Goal: Task Accomplishment & Management: Manage account settings

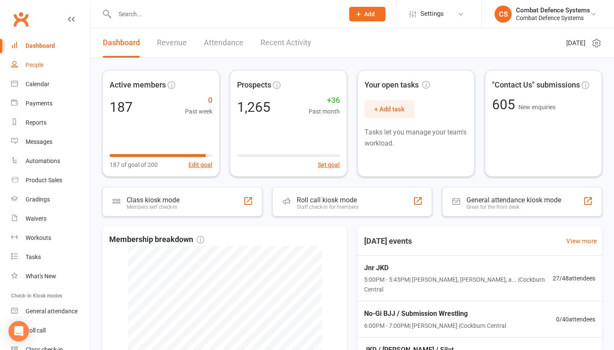
click at [40, 61] on link "People" at bounding box center [50, 64] width 79 height 19
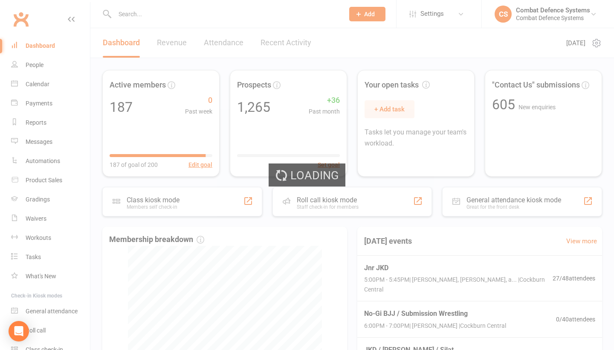
select select "100"
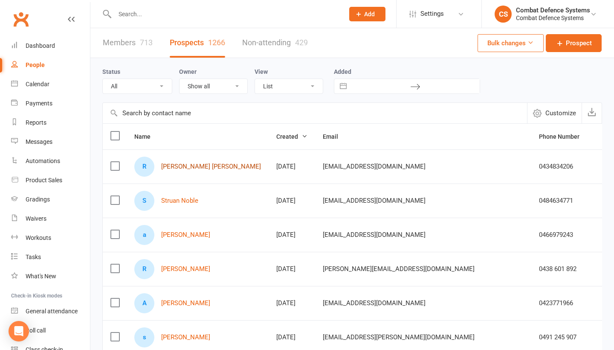
click at [195, 166] on link "[PERSON_NAME] [PERSON_NAME]" at bounding box center [211, 166] width 100 height 7
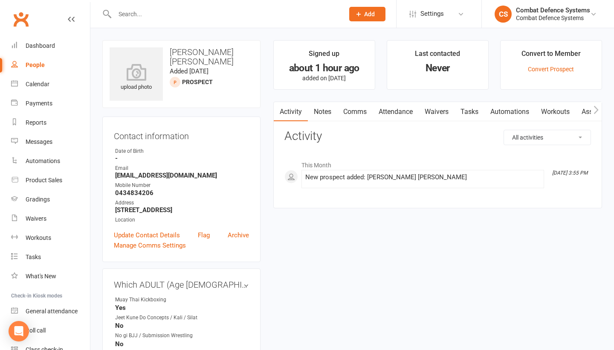
click at [350, 112] on link "Comms" at bounding box center [354, 112] width 35 height 20
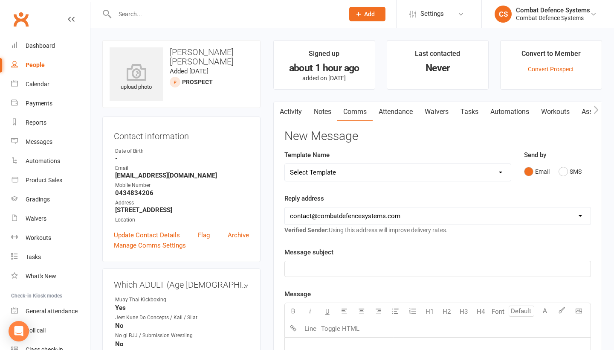
select select "17"
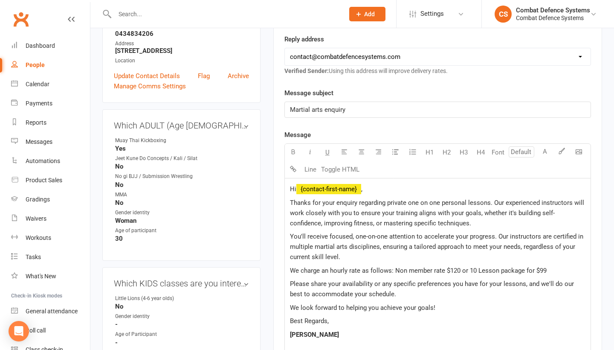
scroll to position [160, 0]
drag, startPoint x: 493, startPoint y: 201, endPoint x: 451, endPoint y: 256, distance: 69.5
click at [451, 256] on div "Hi ﻿ {contact-first-name} , Thanks for your enquiry regarding private one on on…" at bounding box center [438, 308] width 306 height 261
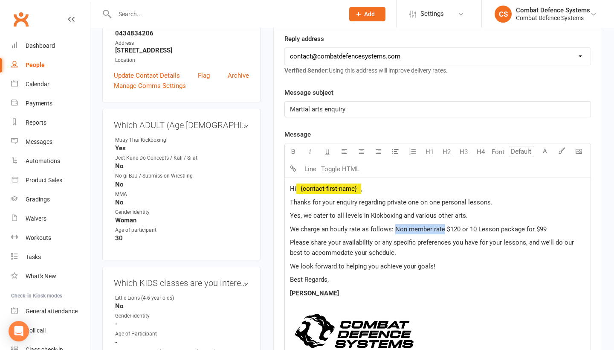
drag, startPoint x: 444, startPoint y: 228, endPoint x: 394, endPoint y: 228, distance: 49.5
click at [394, 228] on span "We charge an hourly rate as follows: Non member rate $120 or 10 Lesson package …" at bounding box center [418, 229] width 257 height 8
click at [411, 229] on span "We charge an hourly rate as follows: $120 or 10 Lesson package for $99" at bounding box center [393, 229] width 207 height 8
click at [428, 255] on p "Please share your availability or any specific preferences you have for your le…" at bounding box center [438, 247] width 296 height 20
drag, startPoint x: 524, startPoint y: 243, endPoint x: 373, endPoint y: 242, distance: 150.6
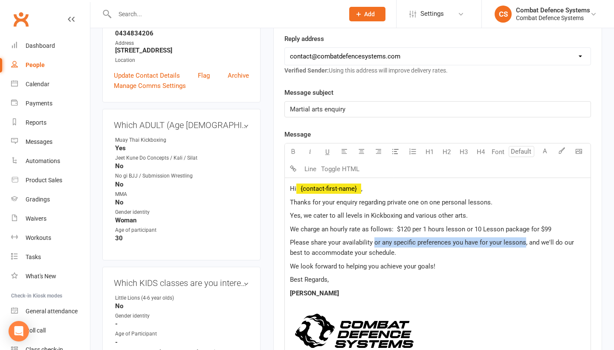
click at [373, 242] on span "Please share your availability or any specific preferences you have for your le…" at bounding box center [433, 248] width 286 height 18
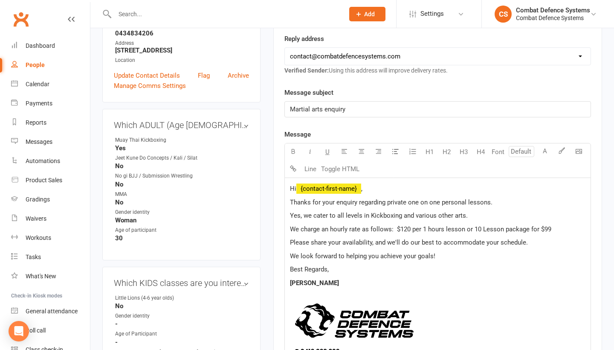
click at [311, 241] on span "Please share your availability, and we'll do our best to accommodate your sched…" at bounding box center [409, 243] width 238 height 8
click at [403, 244] on span "Please feel free to share your availability, and we'll do our best to accommoda…" at bounding box center [425, 243] width 271 height 8
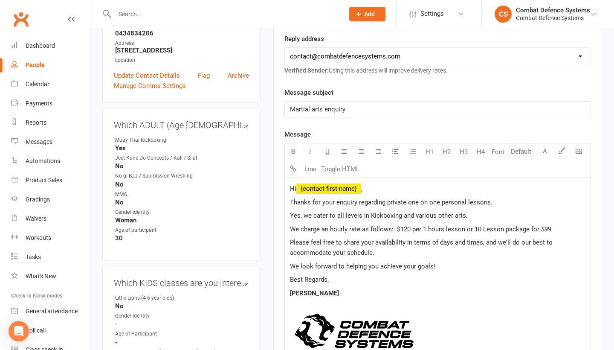
click at [485, 242] on span "Please feel free to share your availability in terms of days and times, and we'…" at bounding box center [422, 248] width 265 height 18
drag, startPoint x: 311, startPoint y: 292, endPoint x: 281, endPoint y: 292, distance: 30.3
click at [281, 292] on div "Activity Notes Comms Attendance Waivers Tasks Automations Workouts Assessments …" at bounding box center [437, 255] width 329 height 626
click at [393, 285] on div "Hi ﻿ {contact-first-name} , Thanks for your enquiry regarding private one on on…" at bounding box center [438, 288] width 306 height 220
drag, startPoint x: 467, startPoint y: 215, endPoint x: 401, endPoint y: 211, distance: 66.7
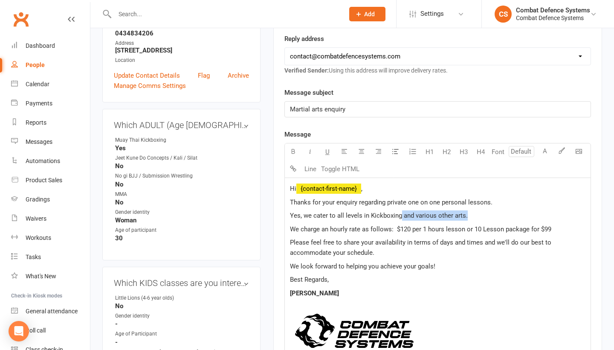
click at [401, 211] on p "Yes, we cater to all levels in Kickboxing and various other arts." at bounding box center [438, 215] width 296 height 10
click at [367, 215] on span "Yes, we cater to all levels in Kickboxing." at bounding box center [347, 216] width 114 height 8
click at [446, 201] on span "Thanks for your enquiry regarding private one on one personal lessons." at bounding box center [391, 202] width 203 height 8
drag, startPoint x: 394, startPoint y: 228, endPoint x: 322, endPoint y: 228, distance: 72.1
click at [322, 228] on span "We charge an hourly rate as follows: $120 per 1 hours lesson or 10 Lesson packa…" at bounding box center [421, 229] width 262 height 8
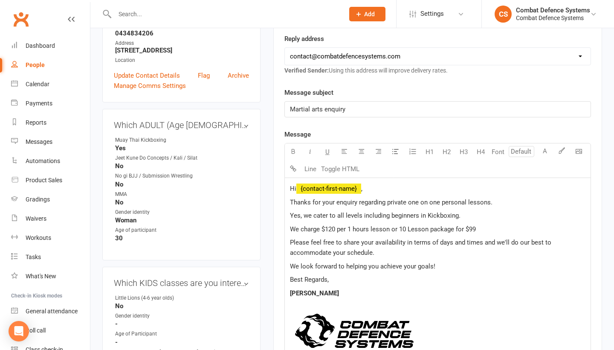
click at [471, 212] on p "Yes, we cater to all levels including beginners in Kickboxing." at bounding box center [438, 215] width 296 height 10
click at [369, 227] on span "We charge $120 per 1 hours lesson or 10 Lesson package for $99" at bounding box center [383, 229] width 186 height 8
click at [519, 206] on p "Thanks for your enquiry regarding private one on one personal lessons." at bounding box center [438, 202] width 296 height 10
drag, startPoint x: 476, startPoint y: 228, endPoint x: 463, endPoint y: 227, distance: 12.8
click at [463, 227] on p "We charge $120 per 1 hour lesson or 10 Lesson package for $99" at bounding box center [438, 229] width 296 height 10
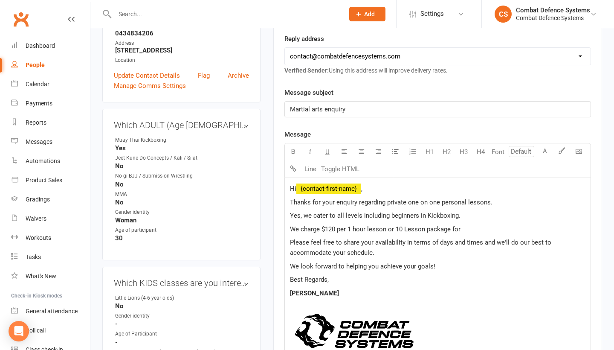
click at [396, 227] on span "We charge $120 per 1 hour lesson or 10 Lesson package for" at bounding box center [375, 229] width 171 height 8
click at [498, 227] on p "We charge $120 per 1 hour lesson or $99 for a 10 Lesson package for" at bounding box center [438, 229] width 296 height 10
click at [542, 220] on div "Hi ﻿ {contact-first-name} , Thanks for your enquiry regarding private one on on…" at bounding box center [438, 288] width 306 height 220
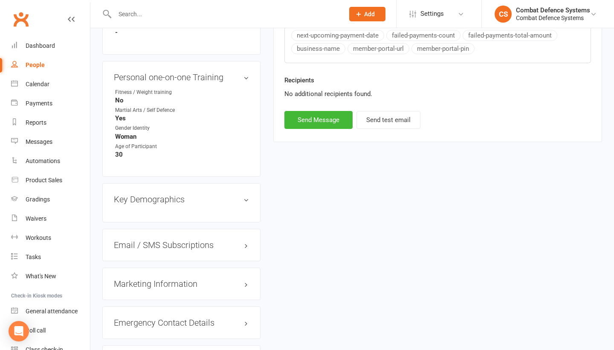
scroll to position [586, 0]
click at [325, 121] on button "Send Message" at bounding box center [319, 120] width 68 height 18
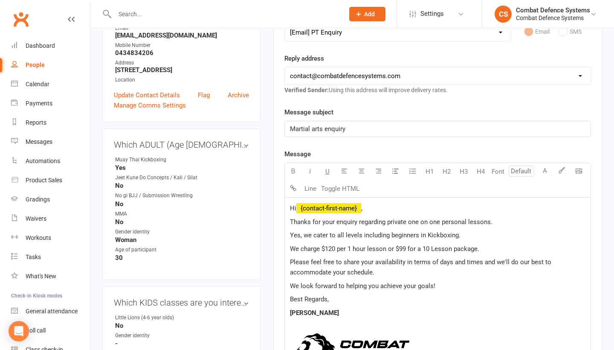
scroll to position [109, 0]
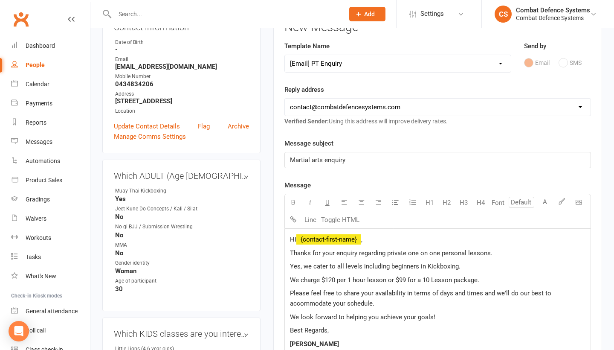
select select
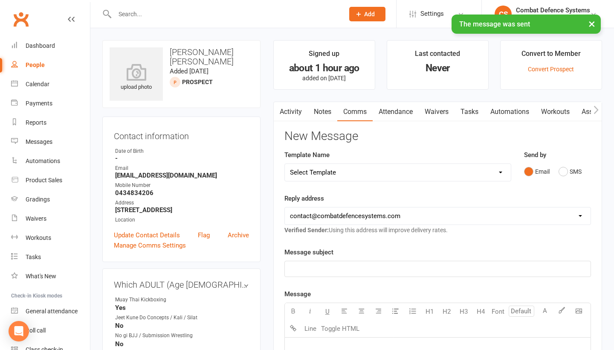
scroll to position [0, 0]
click at [564, 169] on button "SMS" at bounding box center [570, 171] width 23 height 16
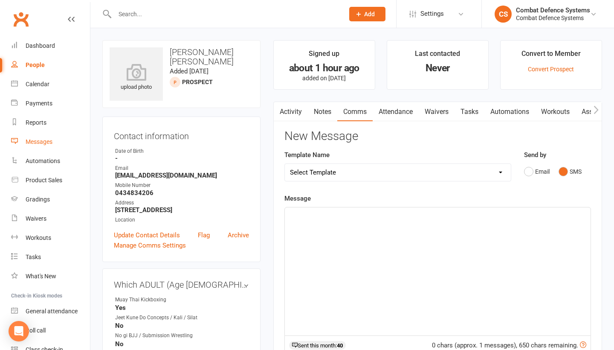
click at [38, 140] on div "Messages" at bounding box center [39, 141] width 27 height 7
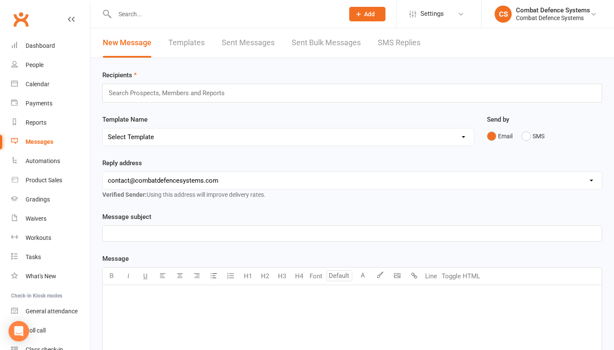
click at [194, 41] on link "Templates" at bounding box center [187, 42] width 36 height 29
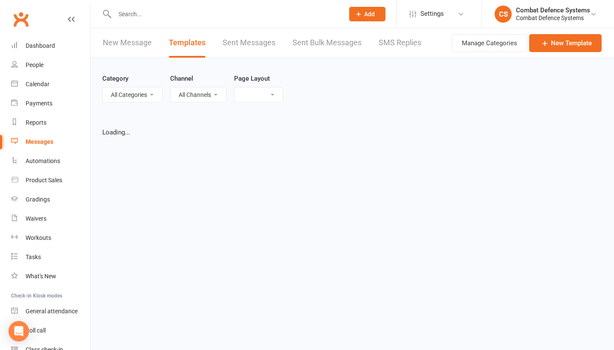
select select "list"
select select "100"
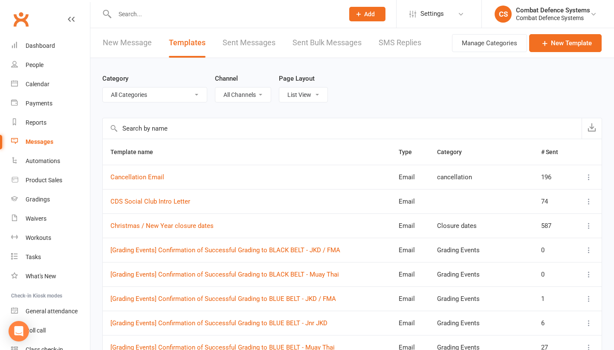
select select "5871"
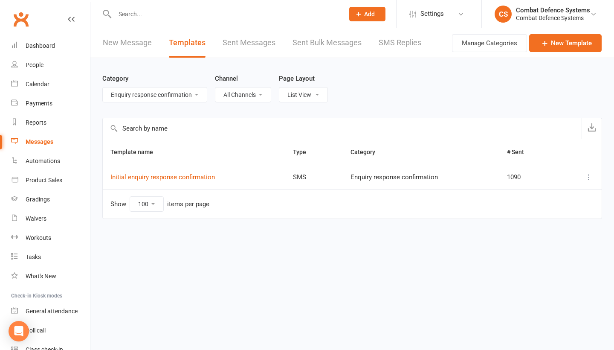
click at [589, 178] on icon at bounding box center [589, 177] width 9 height 9
click at [536, 209] on link "Edit" at bounding box center [551, 210] width 84 height 17
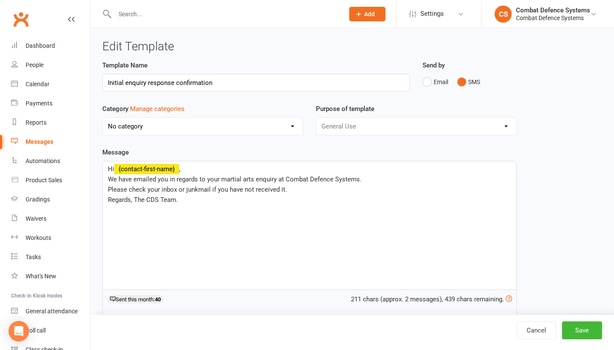
select select "5871"
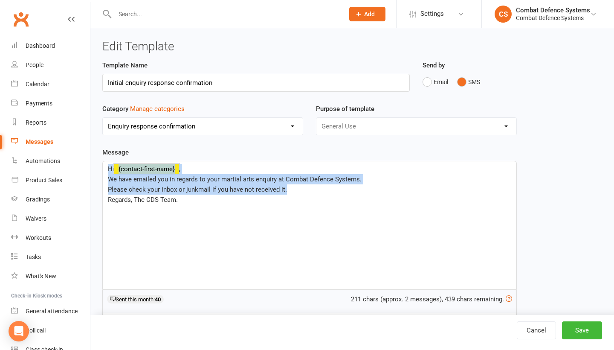
drag, startPoint x: 294, startPoint y: 188, endPoint x: 100, endPoint y: 170, distance: 194.5
click at [100, 170] on div "Template Name Initial enquiry response confirmation Send by Email SMS Category …" at bounding box center [310, 240] width 428 height 361
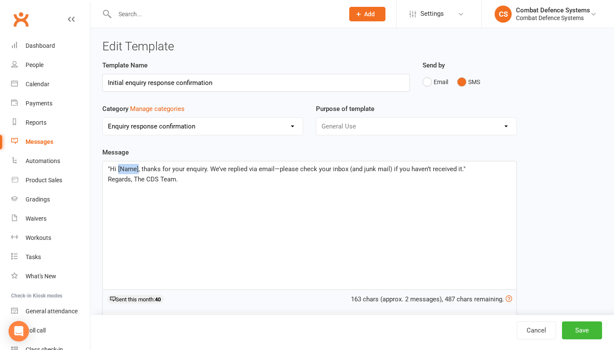
drag, startPoint x: 137, startPoint y: 169, endPoint x: 118, endPoint y: 168, distance: 19.7
click at [118, 168] on span ""Hi [Name], thanks for your enquiry. We’ve replied via email—please check your …" at bounding box center [287, 169] width 358 height 8
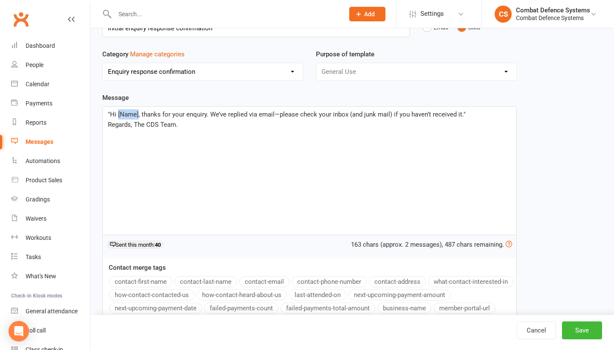
scroll to position [60, 0]
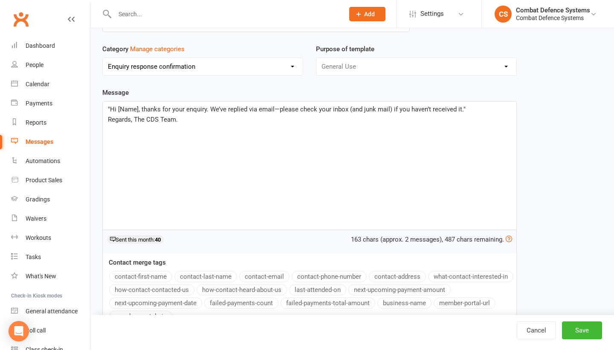
click at [145, 276] on button "contact-first-name" at bounding box center [140, 276] width 63 height 11
click at [187, 198] on div ""Hi ﻿ {contact-first-name} , thanks for your enquiry. We’ve replied via email—p…" at bounding box center [310, 166] width 414 height 128
click at [186, 109] on span ", thanks for your enquiry. We’ve replied via email—please check your inbox (and…" at bounding box center [344, 109] width 327 height 8
click at [318, 111] on span ", thanks for your enquiry. We’ve replied via email—please check your inbox (and…" at bounding box center [344, 109] width 327 height 8
click at [325, 110] on span ", thanks for your enquiry. We’ve replied via email —please check your inbox (an…" at bounding box center [345, 109] width 329 height 8
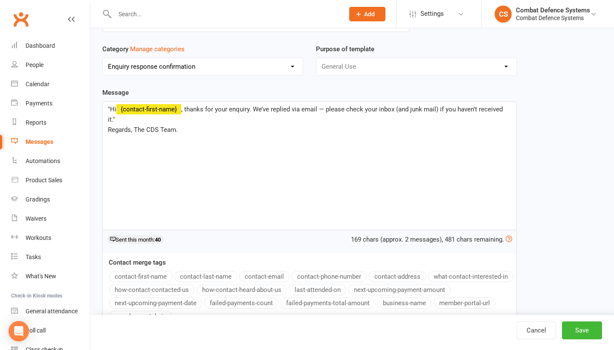
click at [340, 135] on p "﻿" at bounding box center [310, 140] width 404 height 10
click at [111, 108] on span ""Hi" at bounding box center [112, 109] width 9 height 8
click at [512, 109] on div "Hi ﻿ {contact-first-name} , thanks for your enquiry. We’ve replied via email — …" at bounding box center [310, 166] width 414 height 128
drag, startPoint x: 249, startPoint y: 110, endPoint x: 215, endPoint y: 108, distance: 33.8
click at [215, 108] on span ", thanks for your enquiry. We’ve replied via email — please check your inbox (a…" at bounding box center [343, 109] width 329 height 8
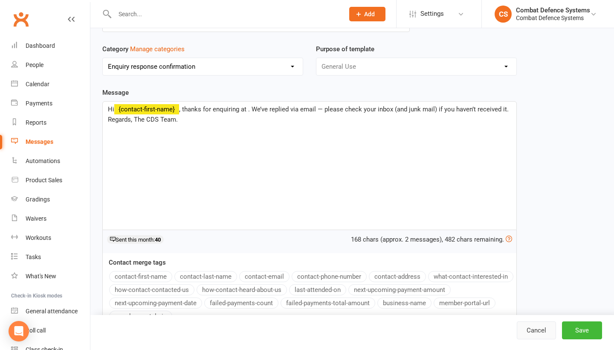
click at [535, 328] on link "Cancel" at bounding box center [536, 330] width 39 height 18
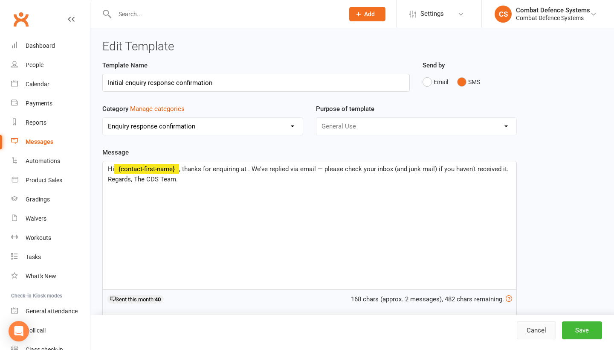
select select "100"
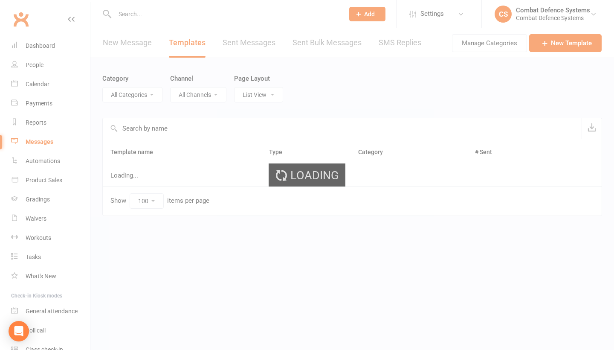
select select "5871"
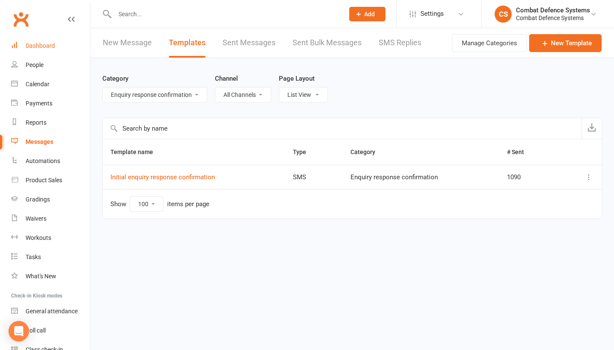
click at [43, 46] on div "Dashboard" at bounding box center [40, 45] width 29 height 7
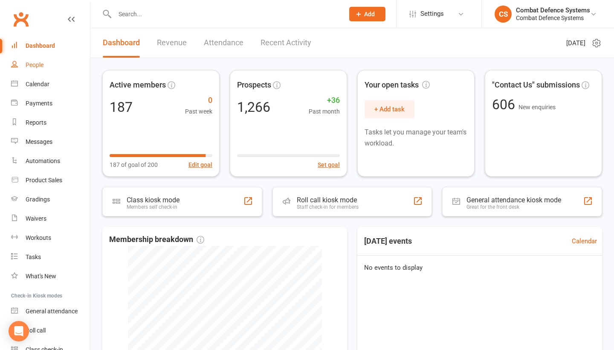
click at [41, 68] on link "People" at bounding box center [50, 64] width 79 height 19
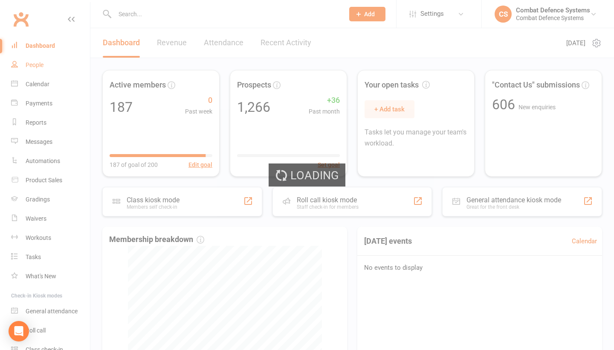
select select "100"
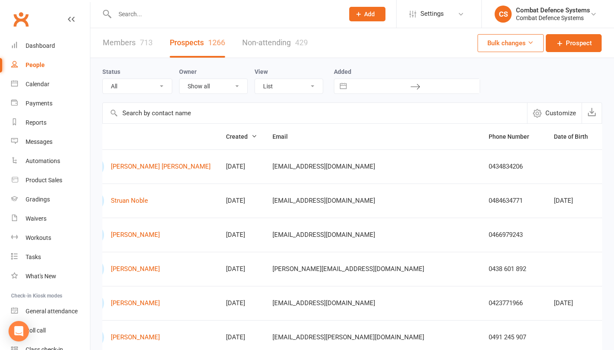
scroll to position [0, 53]
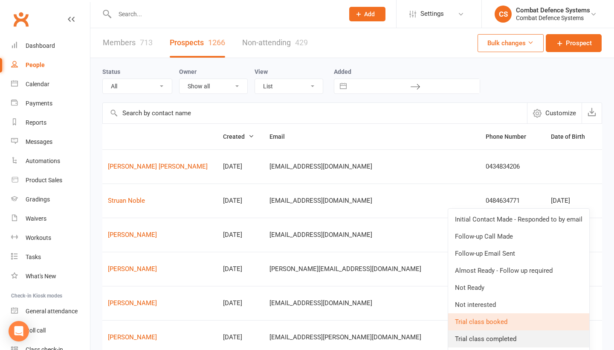
click at [498, 337] on link "Trial class completed" at bounding box center [518, 338] width 141 height 17
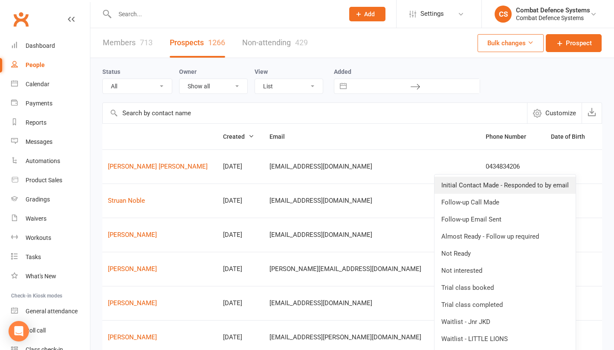
click at [539, 183] on link "Initial Contact Made - Responded to by email" at bounding box center [505, 185] width 141 height 17
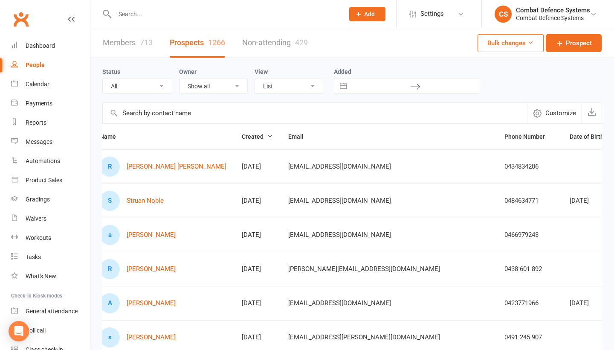
scroll to position [0, 21]
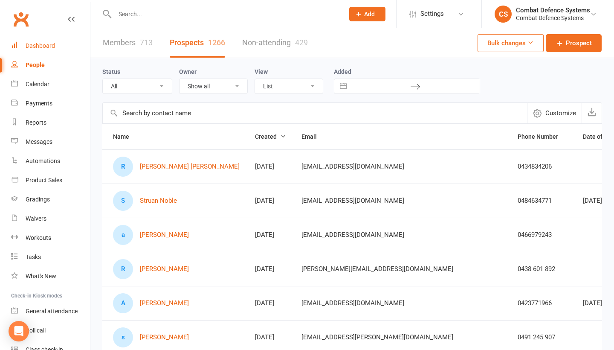
click at [41, 47] on div "Dashboard" at bounding box center [40, 45] width 29 height 7
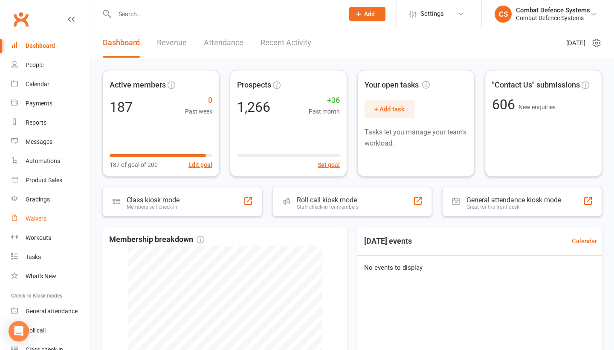
click at [38, 215] on div "Waivers" at bounding box center [36, 218] width 21 height 7
select select "25"
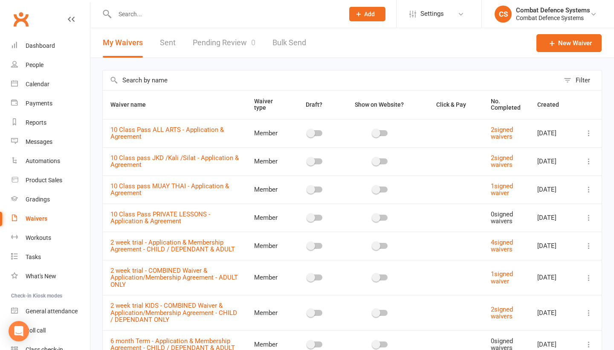
click at [229, 44] on link "Pending Review 0" at bounding box center [224, 42] width 63 height 29
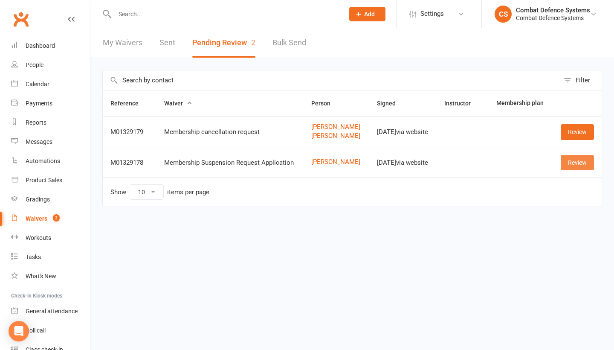
click at [585, 170] on link "Review" at bounding box center [577, 162] width 33 height 15
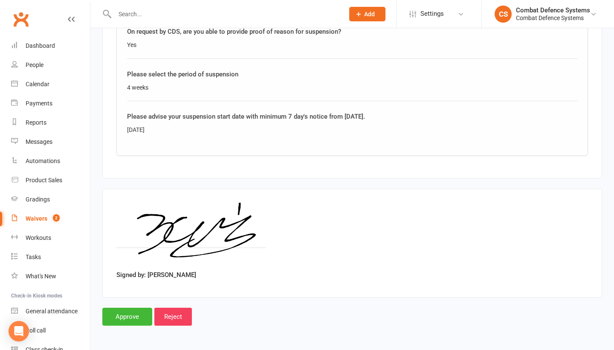
scroll to position [499, 0]
click at [118, 308] on input "Approve" at bounding box center [127, 317] width 50 height 18
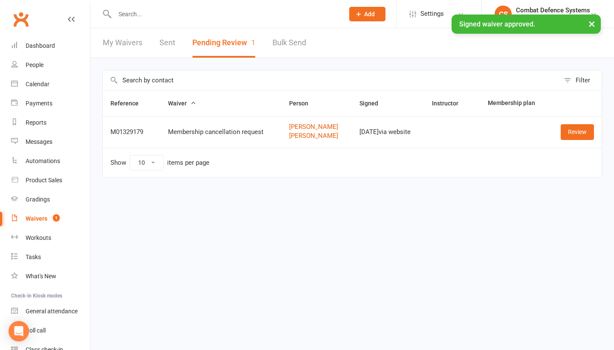
click at [152, 17] on input "text" at bounding box center [225, 14] width 226 height 12
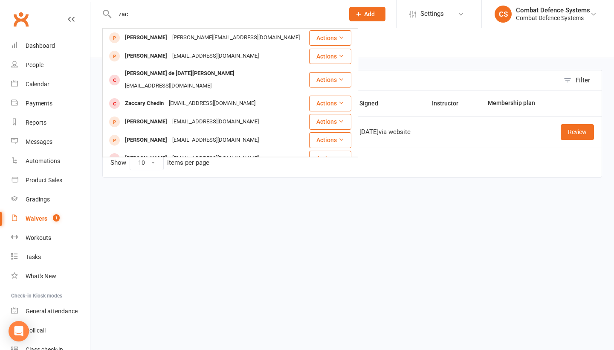
type input "zac"
click at [160, 213] on html "zac [PERSON_NAME] [PERSON_NAME][EMAIL_ADDRESS][DOMAIN_NAME] Actions [PERSON_NAM…" at bounding box center [307, 106] width 614 height 213
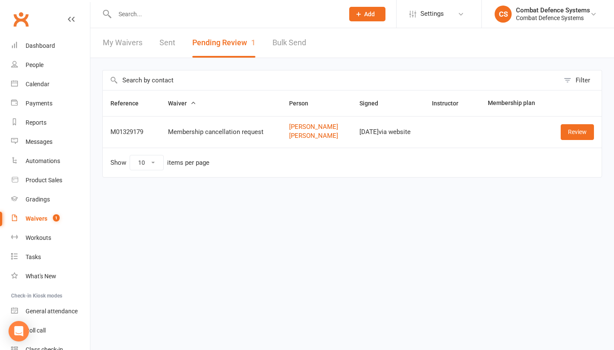
click at [151, 13] on input "text" at bounding box center [225, 14] width 226 height 12
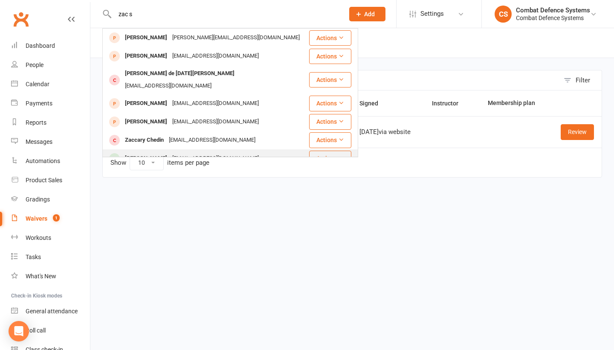
type input "zac s"
click at [146, 152] on div "[PERSON_NAME]" at bounding box center [145, 158] width 47 height 12
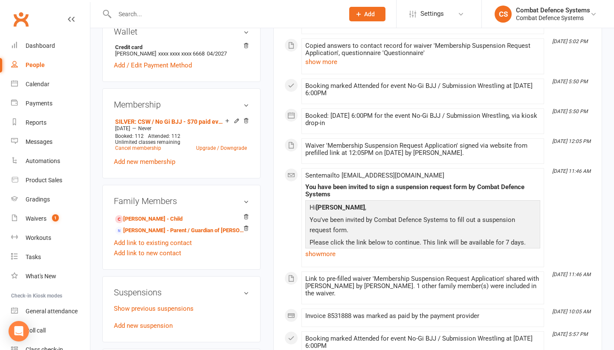
scroll to position [366, 0]
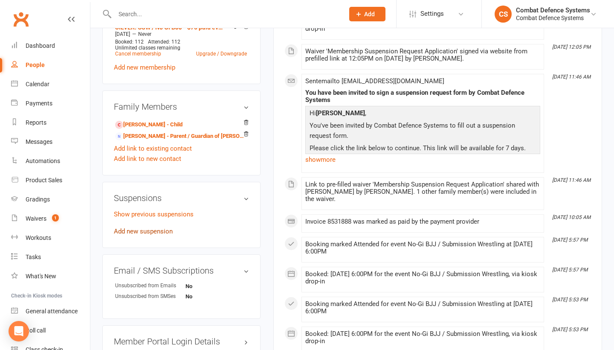
click at [158, 231] on link "Add new suspension" at bounding box center [143, 231] width 59 height 8
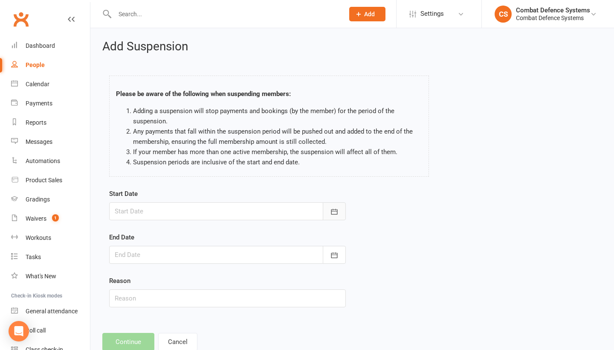
click at [334, 211] on icon "button" at bounding box center [335, 212] width 6 height 6
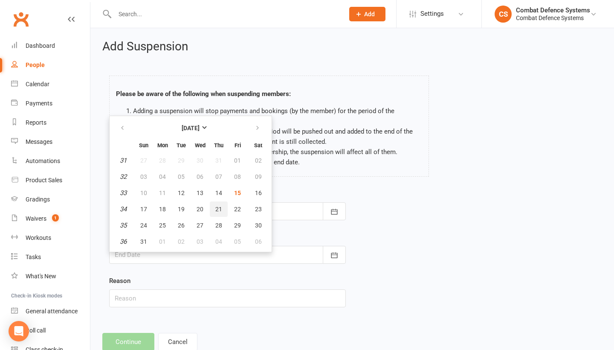
click at [218, 210] on span "21" at bounding box center [218, 209] width 7 height 7
type input "[DATE]"
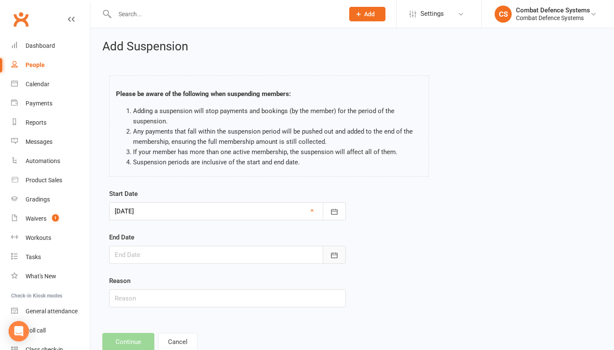
click at [339, 254] on button "button" at bounding box center [334, 255] width 23 height 18
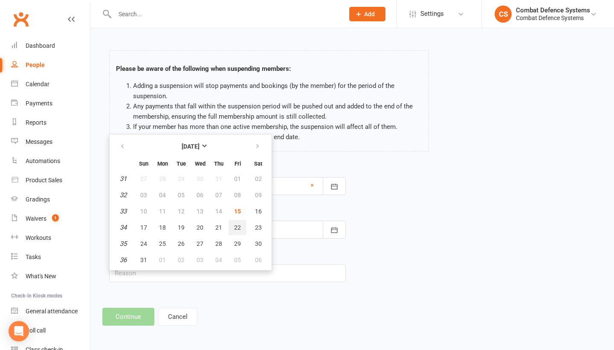
scroll to position [32, 0]
click at [251, 139] on button "button" at bounding box center [258, 146] width 18 height 15
click at [202, 208] on span "17" at bounding box center [200, 211] width 7 height 7
type input "[DATE]"
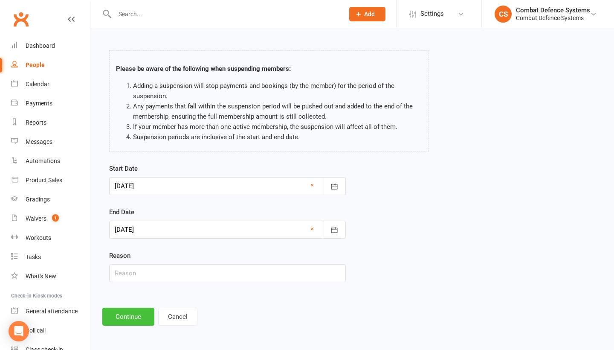
click at [128, 311] on button "Continue" at bounding box center [128, 317] width 52 height 18
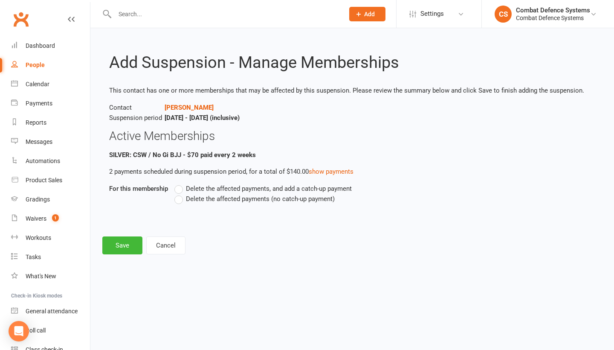
click at [182, 198] on label "Delete the affected payments (no catch-up payment)" at bounding box center [255, 199] width 160 height 10
click at [180, 194] on input "Delete the affected payments (no catch-up payment)" at bounding box center [178, 194] width 6 height 0
click at [120, 243] on button "Save" at bounding box center [122, 245] width 40 height 18
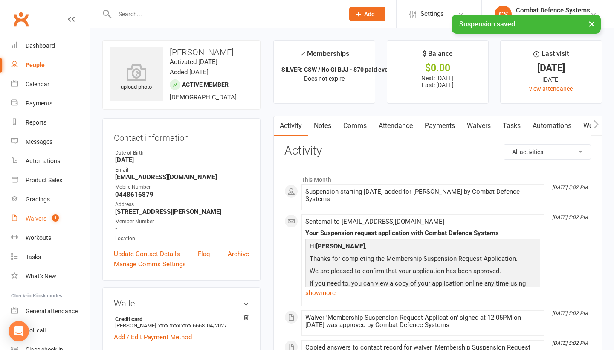
click at [45, 219] on div "Waivers" at bounding box center [36, 218] width 21 height 7
select select "25"
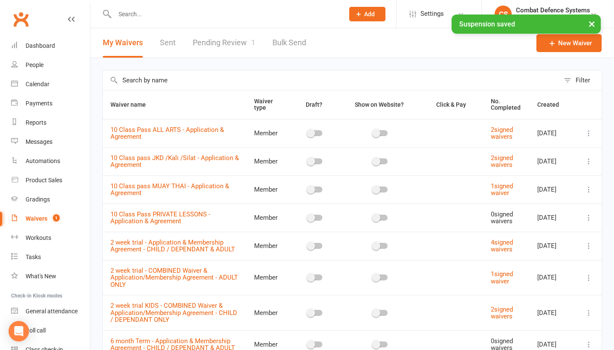
click at [236, 48] on link "Pending Review 1" at bounding box center [224, 42] width 63 height 29
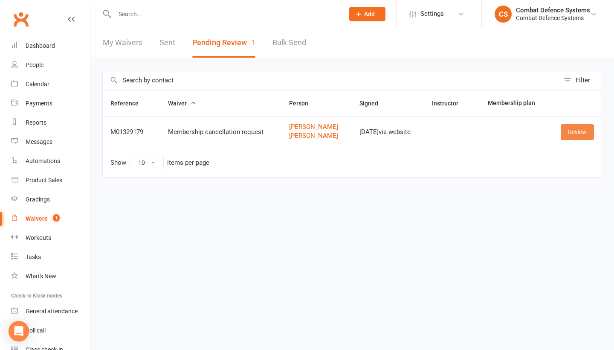
click at [573, 125] on link "Review" at bounding box center [577, 131] width 33 height 15
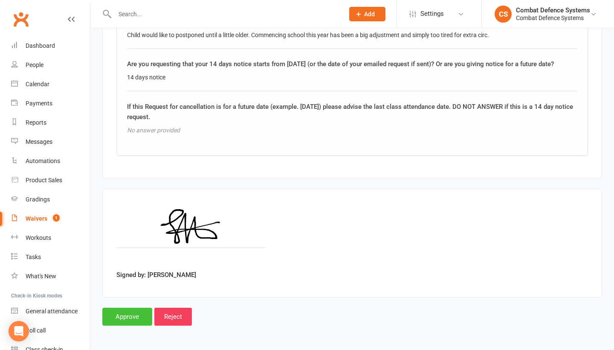
scroll to position [811, 0]
click at [136, 308] on input "Approve" at bounding box center [127, 317] width 50 height 18
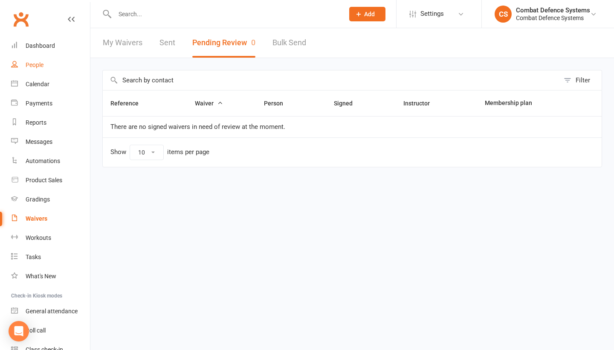
click at [37, 67] on div "People" at bounding box center [35, 64] width 18 height 7
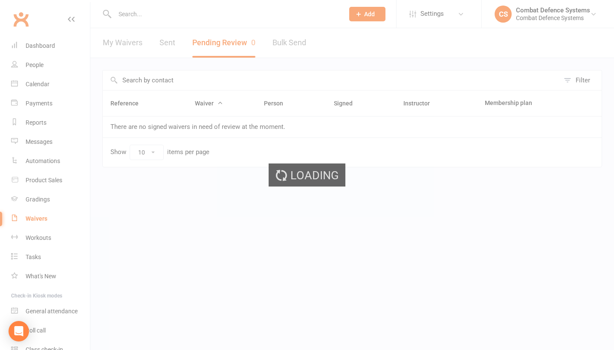
select select "100"
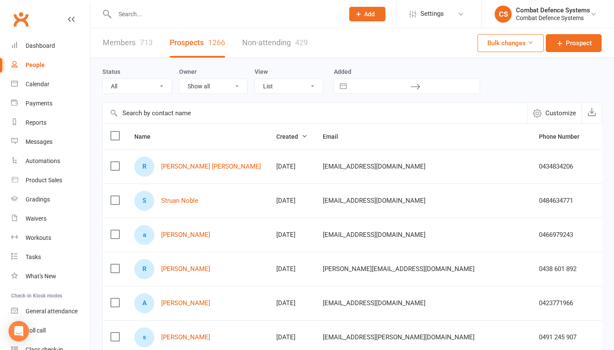
click at [143, 16] on input "text" at bounding box center [225, 14] width 226 height 12
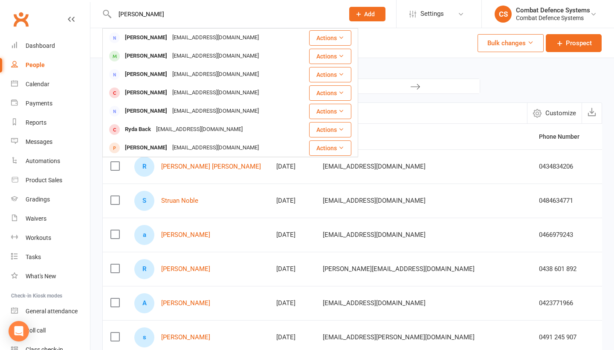
type input "[PERSON_NAME]"
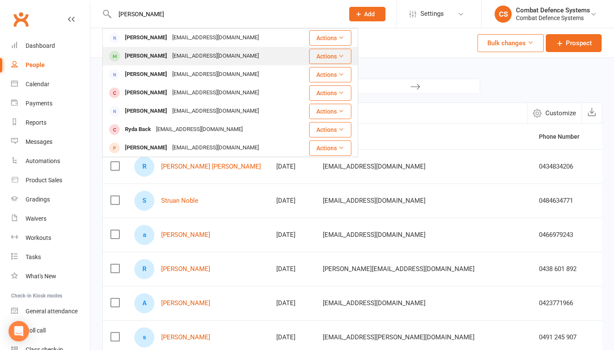
drag, startPoint x: 145, startPoint y: 25, endPoint x: 145, endPoint y: 55, distance: 29.9
click at [145, 55] on div "[PERSON_NAME]" at bounding box center [145, 56] width 47 height 12
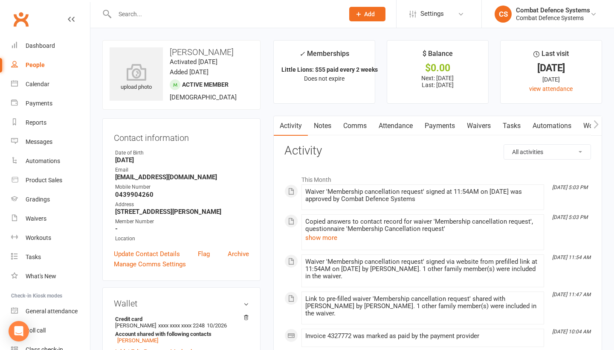
click at [450, 123] on link "Payments" at bounding box center [440, 126] width 42 height 20
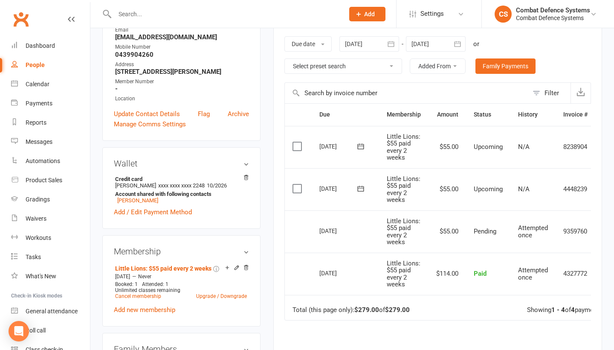
scroll to position [142, 0]
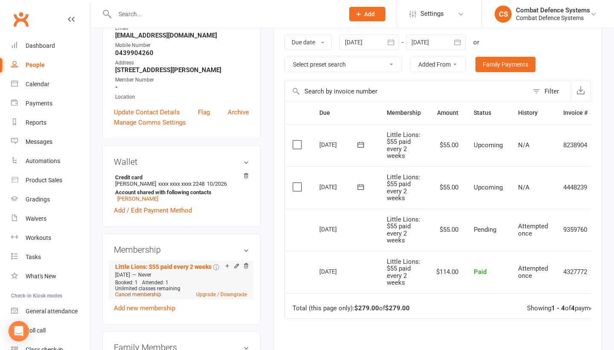
click at [151, 297] on link "Cancel membership" at bounding box center [138, 294] width 46 height 6
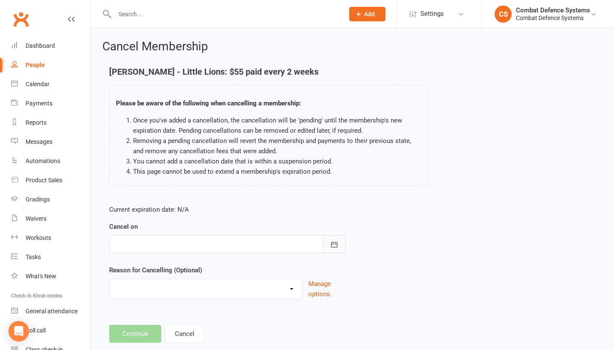
click at [332, 242] on icon "button" at bounding box center [334, 244] width 9 height 9
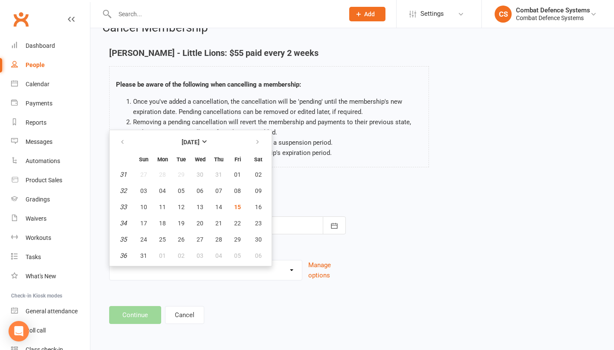
scroll to position [26, 0]
click at [166, 236] on span "25" at bounding box center [162, 239] width 7 height 7
type input "[DATE]"
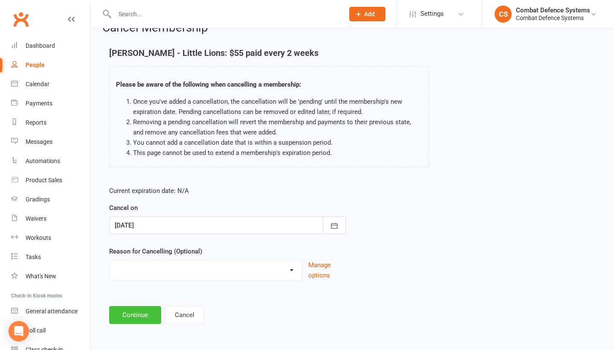
click at [144, 307] on button "Continue" at bounding box center [135, 315] width 52 height 18
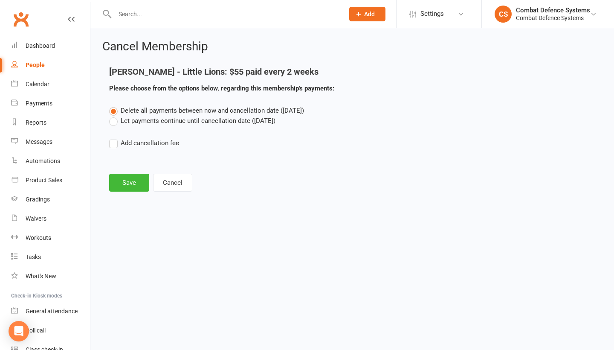
click at [147, 122] on label "Let payments continue until cancellation date ([DATE])" at bounding box center [192, 121] width 166 height 10
click at [115, 116] on input "Let payments continue until cancellation date ([DATE])" at bounding box center [112, 116] width 6 height 0
click at [129, 187] on button "Save" at bounding box center [129, 183] width 40 height 18
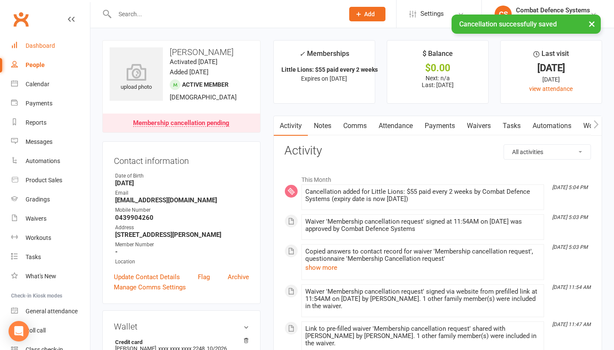
click at [41, 46] on div "Dashboard" at bounding box center [40, 45] width 29 height 7
